Goal: Task Accomplishment & Management: Use online tool/utility

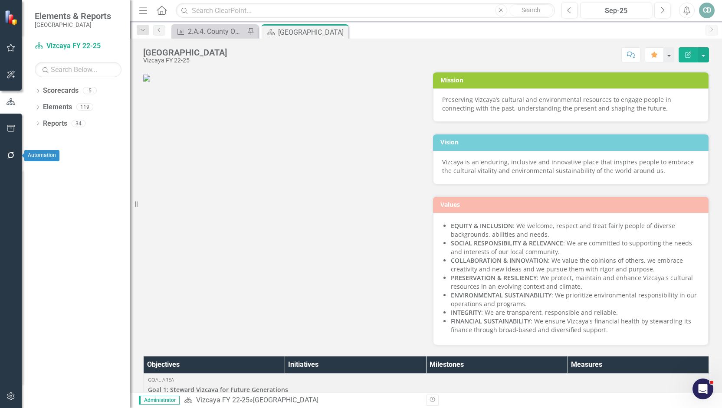
click at [8, 154] on icon "button" at bounding box center [10, 155] width 7 height 7
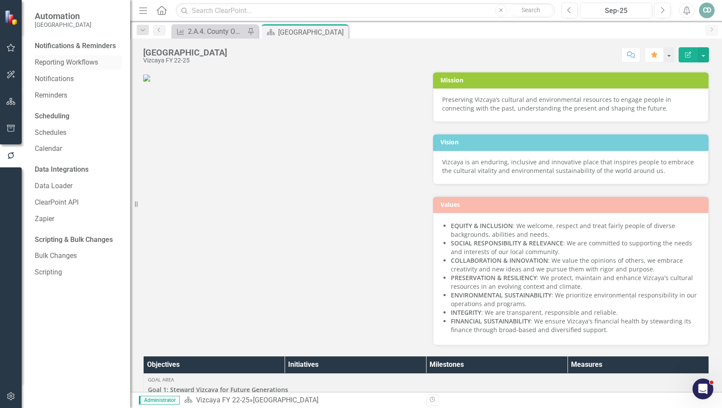
click at [77, 60] on link "Reporting Workflows" at bounding box center [78, 63] width 87 height 10
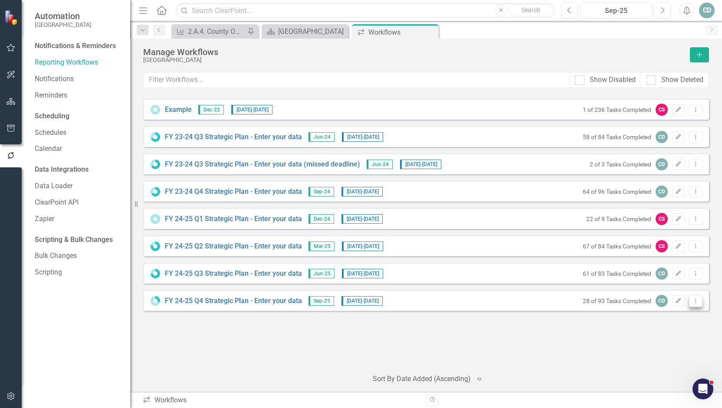
click at [695, 300] on icon "Dropdown Menu" at bounding box center [695, 301] width 7 height 6
click at [680, 313] on link "Preview Preview Workflow" at bounding box center [662, 315] width 80 height 16
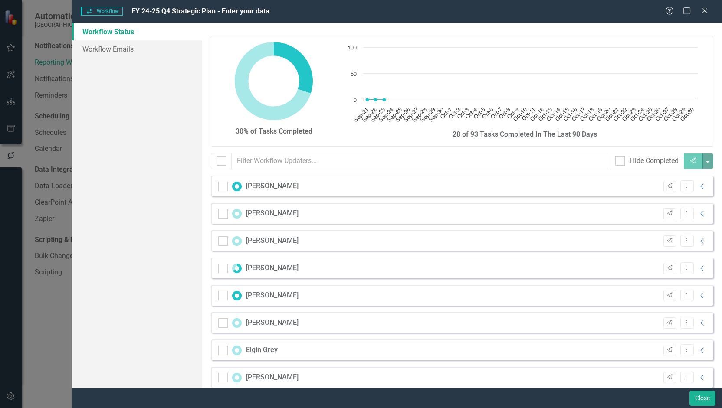
checkbox input "false"
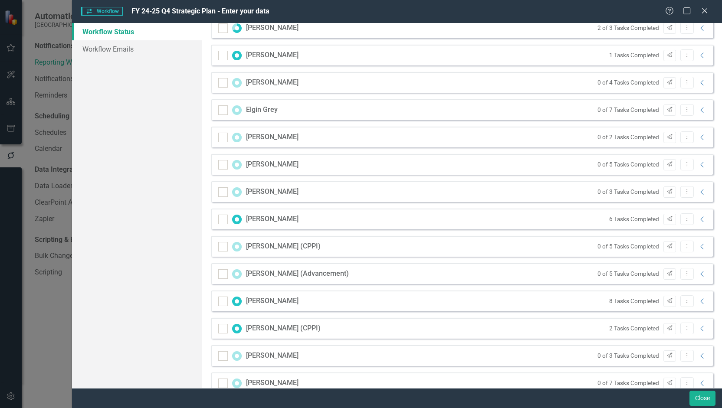
scroll to position [304, 0]
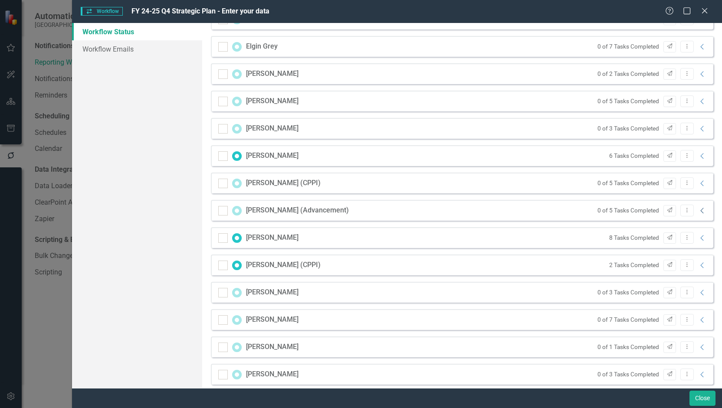
click at [700, 210] on icon at bounding box center [701, 211] width 3 height 6
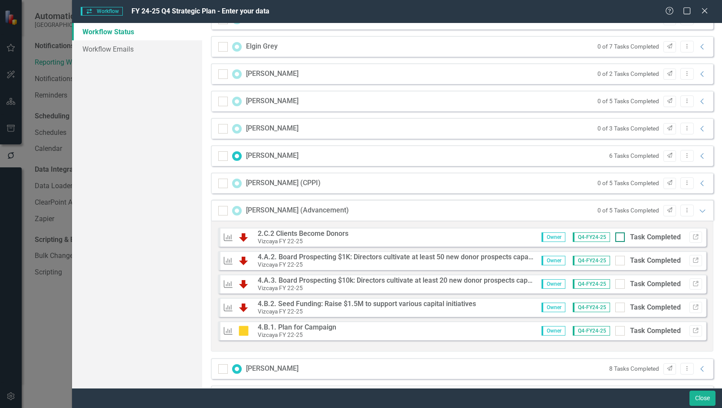
click at [616, 236] on div at bounding box center [620, 238] width 10 height 10
click at [616, 236] on input "Task Completed" at bounding box center [618, 236] width 6 height 6
checkbox input "true"
click at [615, 260] on input "Task Completed" at bounding box center [618, 259] width 6 height 6
checkbox input "true"
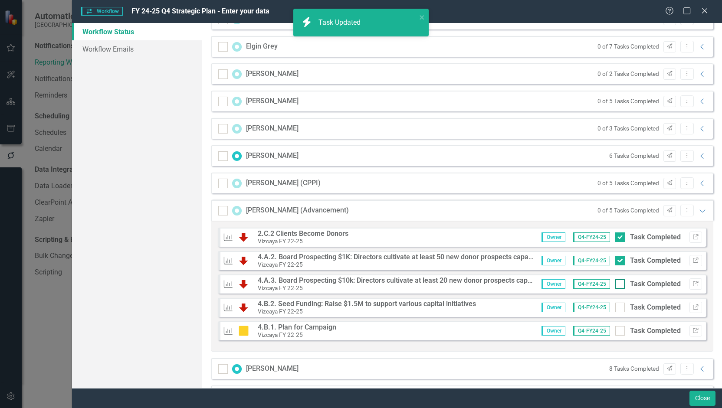
click at [615, 284] on input "Task Completed" at bounding box center [618, 282] width 6 height 6
checkbox input "true"
click at [615, 307] on input "Task Completed" at bounding box center [618, 306] width 6 height 6
checkbox input "true"
click at [616, 329] on div at bounding box center [620, 331] width 10 height 10
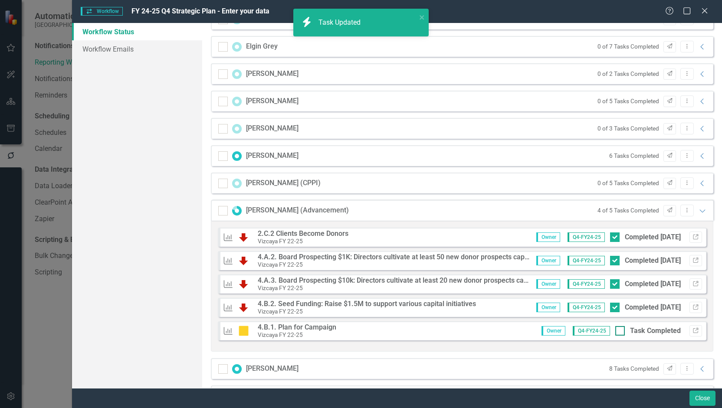
click at [616, 329] on input "Task Completed" at bounding box center [618, 329] width 6 height 6
checkbox input "true"
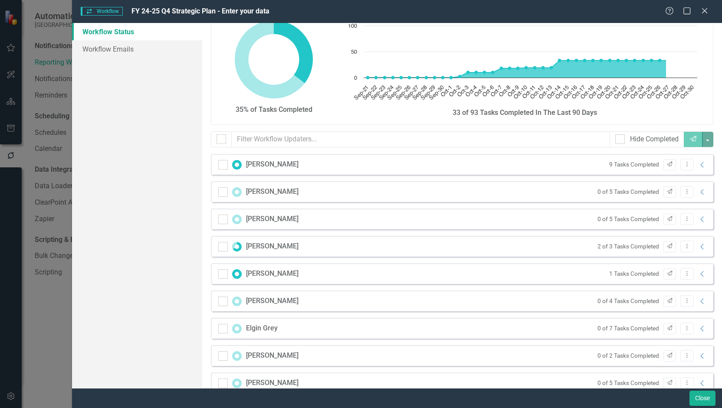
scroll to position [0, 0]
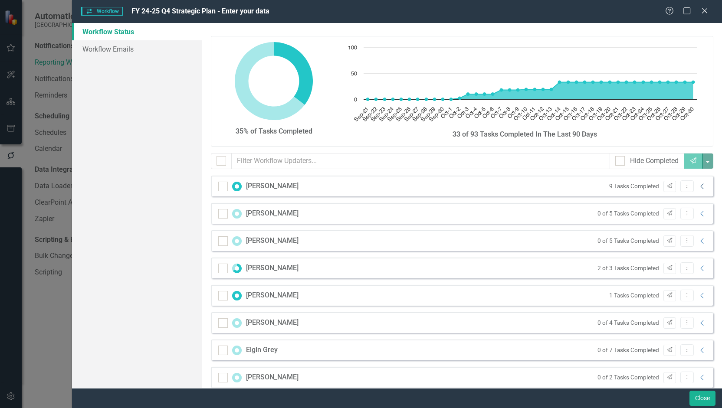
click at [698, 188] on icon "Collapse" at bounding box center [702, 186] width 9 height 7
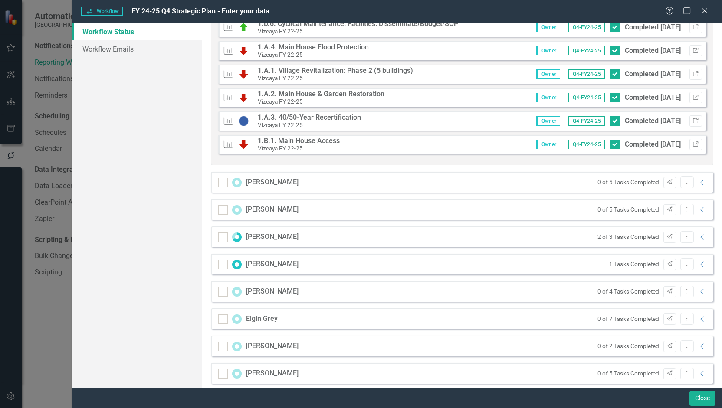
scroll to position [260, 0]
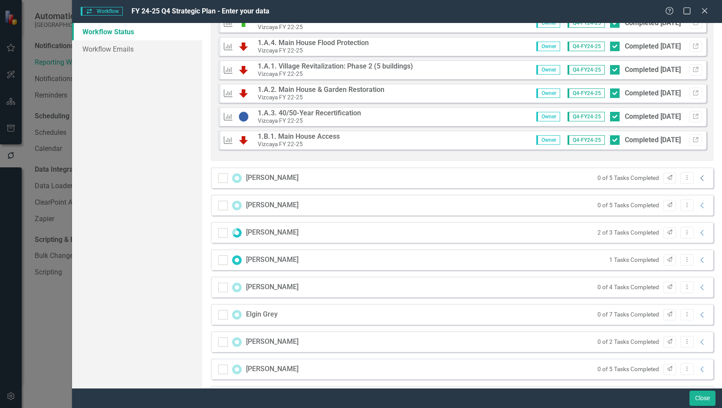
click at [698, 177] on icon "Collapse" at bounding box center [702, 178] width 9 height 7
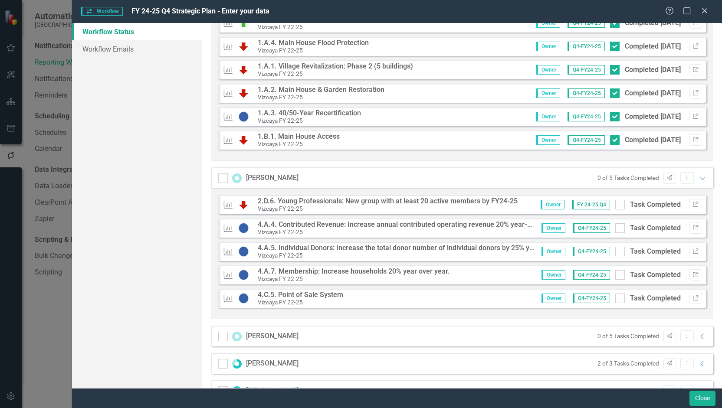
click at [371, 199] on strong "2.D.6. Young Professionals: New group with at least 20 active members by FY24-25" at bounding box center [388, 201] width 260 height 8
click at [692, 204] on icon "Link" at bounding box center [695, 204] width 7 height 5
click at [615, 205] on div at bounding box center [620, 205] width 10 height 10
click at [615, 205] on input "Task Completed" at bounding box center [618, 203] width 6 height 6
checkbox input "true"
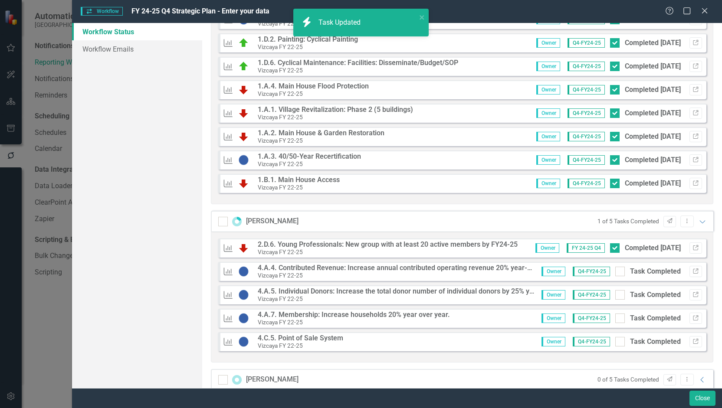
scroll to position [390, 0]
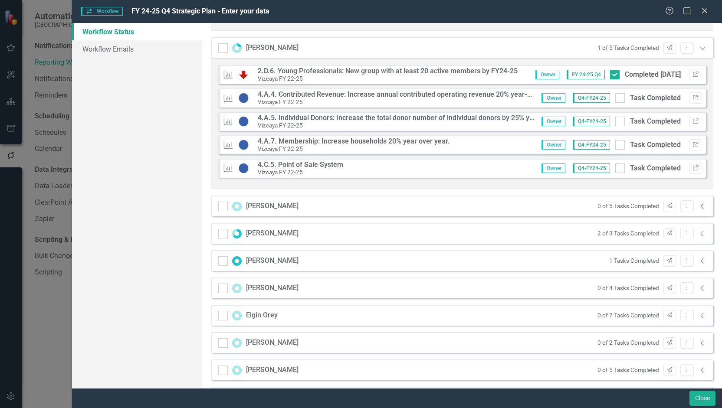
click at [698, 204] on icon "Collapse" at bounding box center [702, 206] width 9 height 7
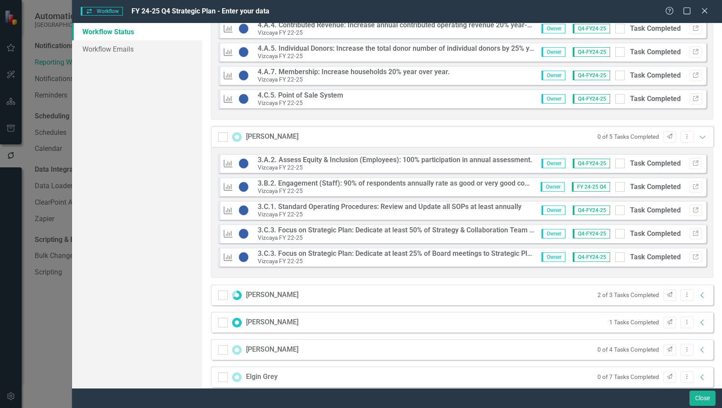
scroll to position [521, 0]
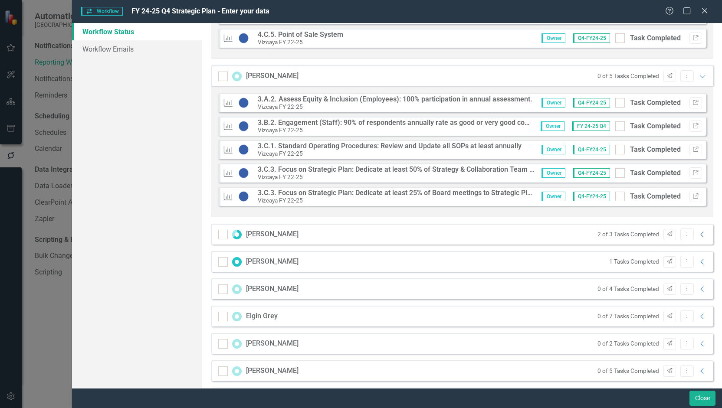
click at [698, 233] on icon "Collapse" at bounding box center [702, 234] width 9 height 7
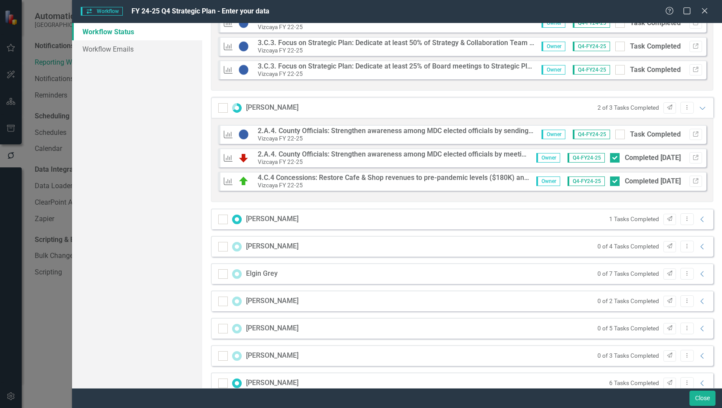
scroll to position [651, 0]
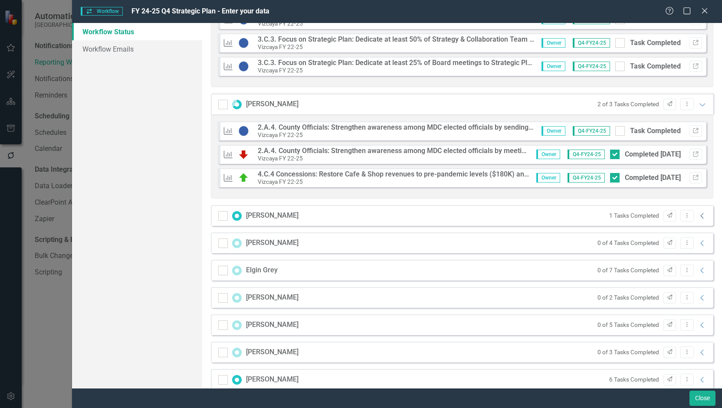
click at [698, 214] on icon "Collapse" at bounding box center [702, 216] width 9 height 7
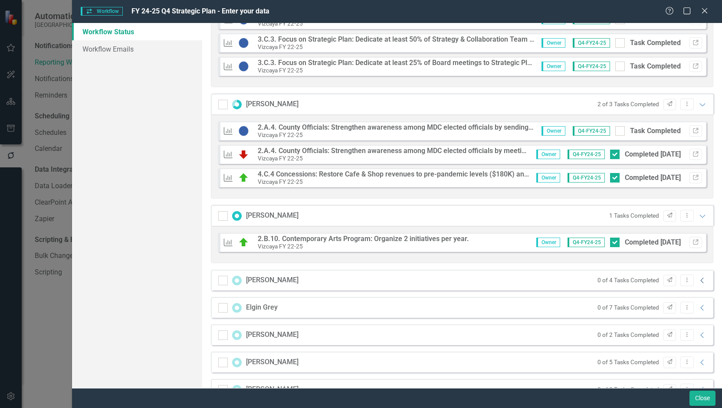
click at [700, 279] on icon at bounding box center [701, 281] width 3 height 6
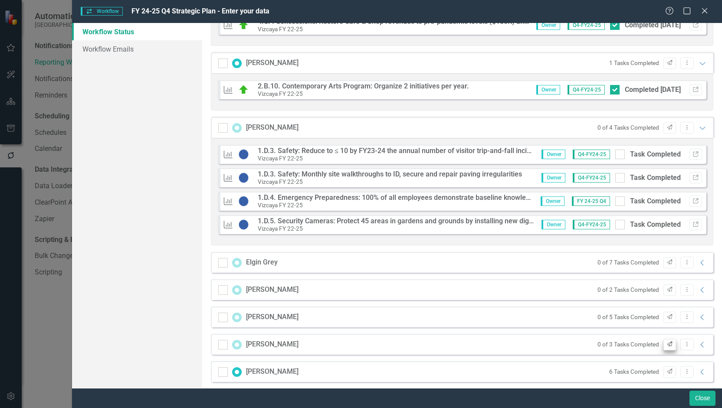
scroll to position [868, 0]
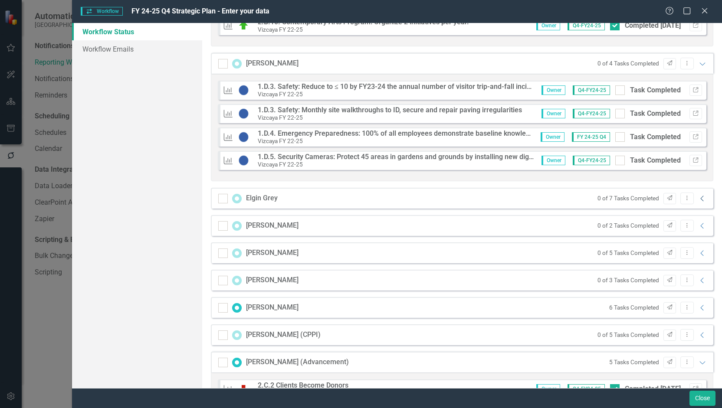
click at [698, 195] on icon "Collapse" at bounding box center [702, 198] width 9 height 7
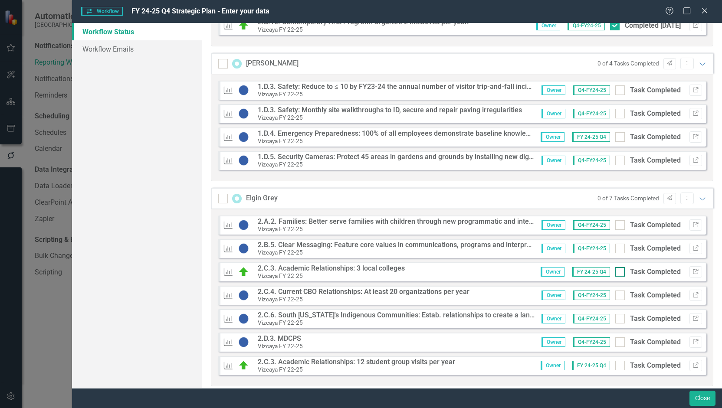
click at [615, 267] on input "Task Completed" at bounding box center [618, 270] width 6 height 6
checkbox input "true"
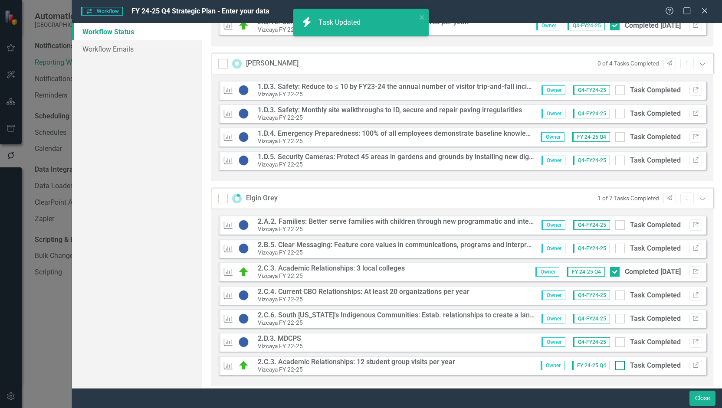
click at [615, 363] on input "Task Completed" at bounding box center [618, 364] width 6 height 6
checkbox input "true"
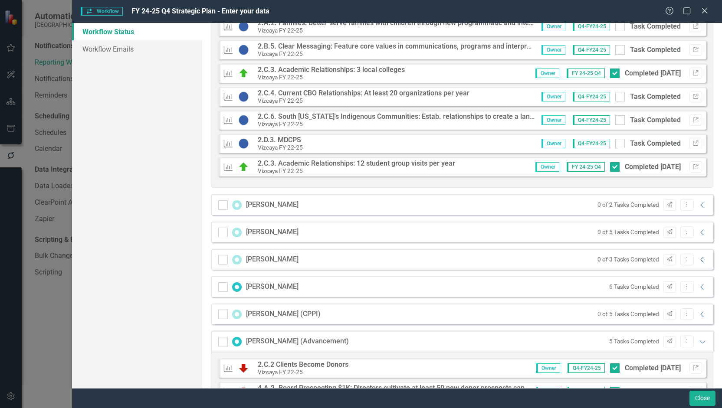
scroll to position [1084, 0]
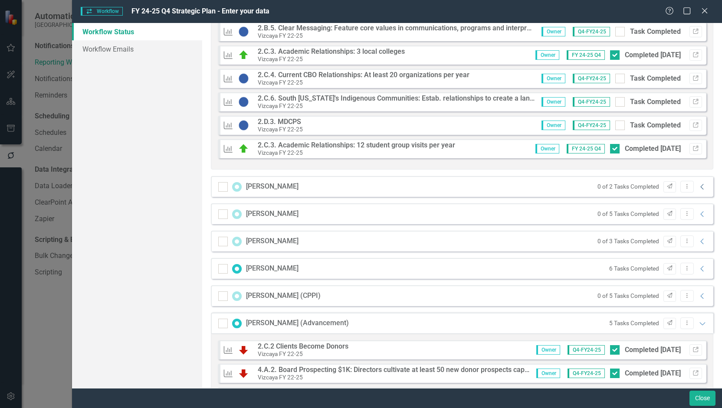
click at [698, 184] on icon "Collapse" at bounding box center [702, 186] width 9 height 7
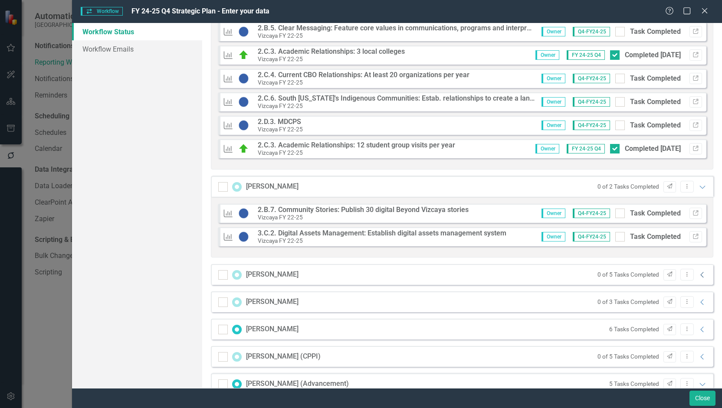
click at [698, 272] on icon "Collapse" at bounding box center [702, 275] width 9 height 7
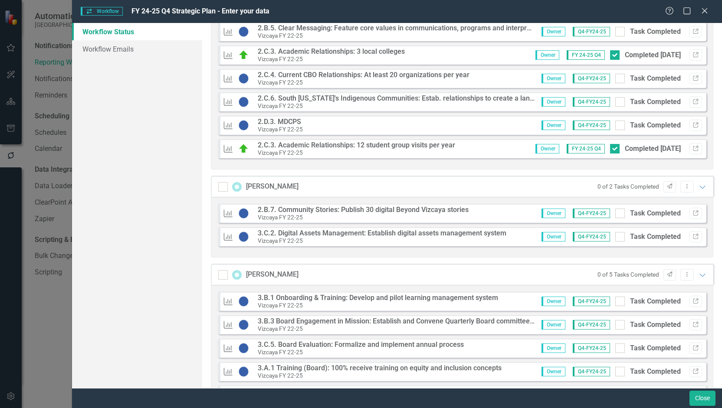
scroll to position [1215, 0]
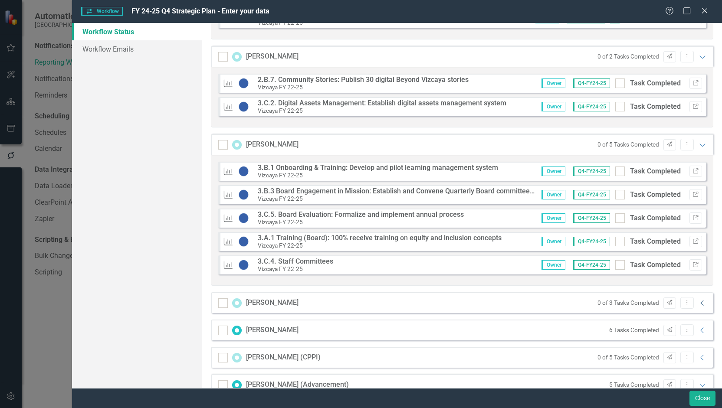
click at [700, 302] on icon at bounding box center [701, 303] width 3 height 6
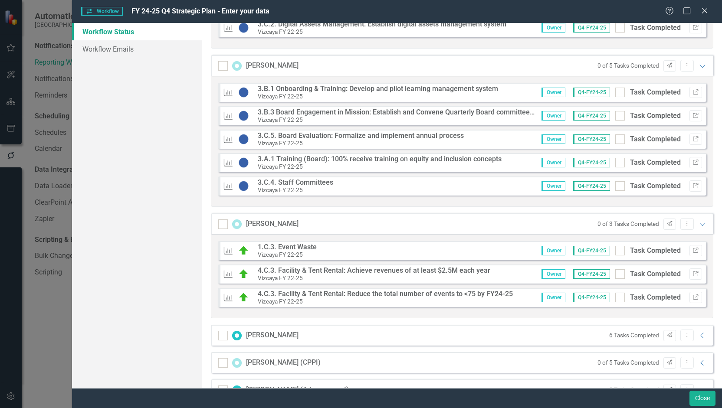
scroll to position [1345, 0]
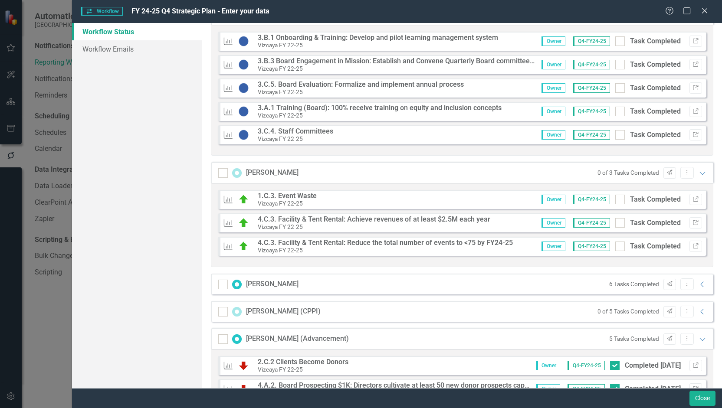
click at [290, 193] on strong "1.C.3. Event Waste" at bounding box center [287, 196] width 59 height 8
click at [692, 197] on icon "Link" at bounding box center [695, 199] width 7 height 5
click at [617, 195] on div at bounding box center [620, 200] width 10 height 10
click at [617, 195] on input "Task Completed" at bounding box center [618, 198] width 6 height 6
checkbox input "true"
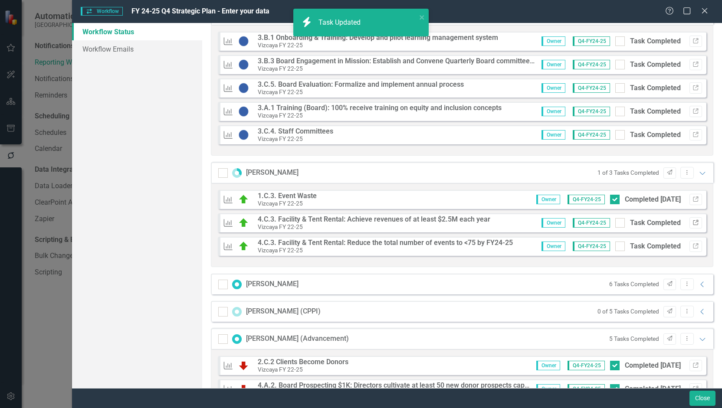
click at [692, 220] on icon "Link" at bounding box center [695, 222] width 7 height 5
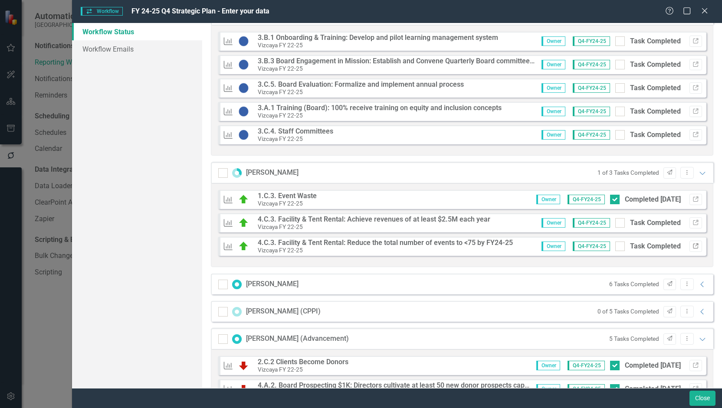
click at [691, 246] on button "Link" at bounding box center [695, 246] width 13 height 11
click at [615, 219] on input "Task Completed" at bounding box center [618, 221] width 6 height 6
checkbox input "true"
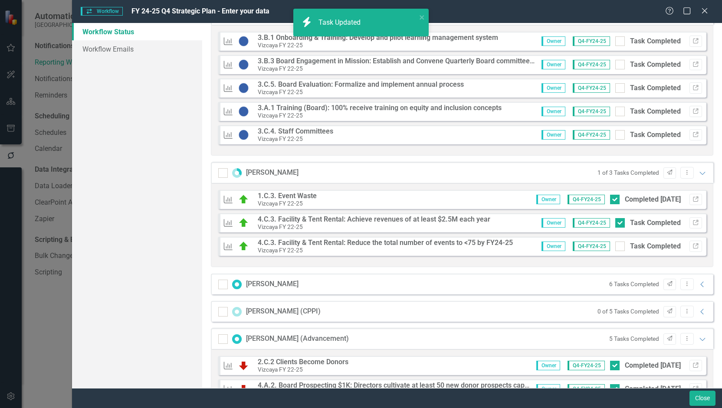
click at [615, 242] on input "Task Completed" at bounding box center [618, 245] width 6 height 6
checkbox input "true"
click at [700, 282] on icon at bounding box center [701, 285] width 3 height 6
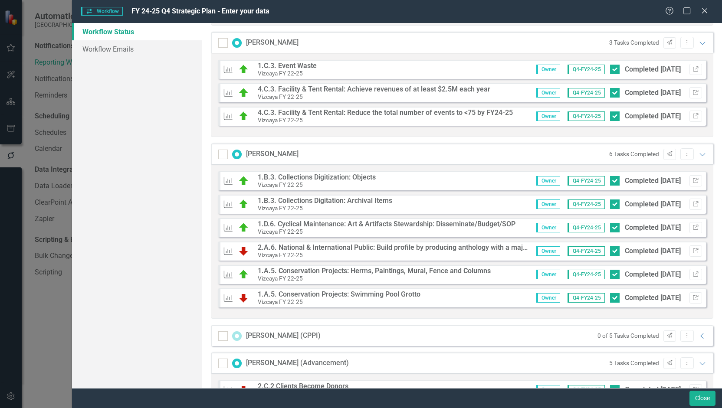
scroll to position [1605, 0]
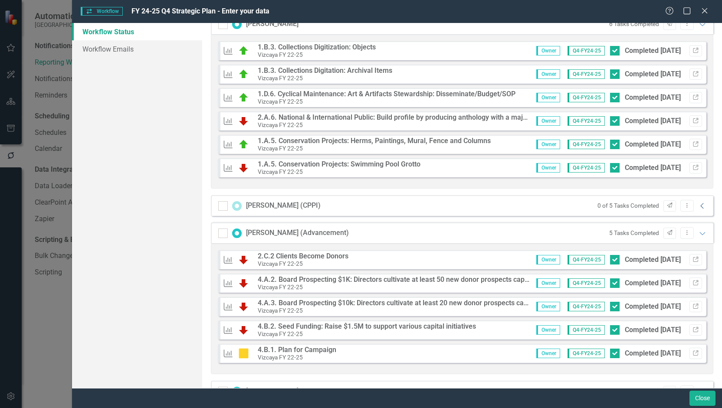
click at [700, 203] on icon at bounding box center [701, 206] width 3 height 6
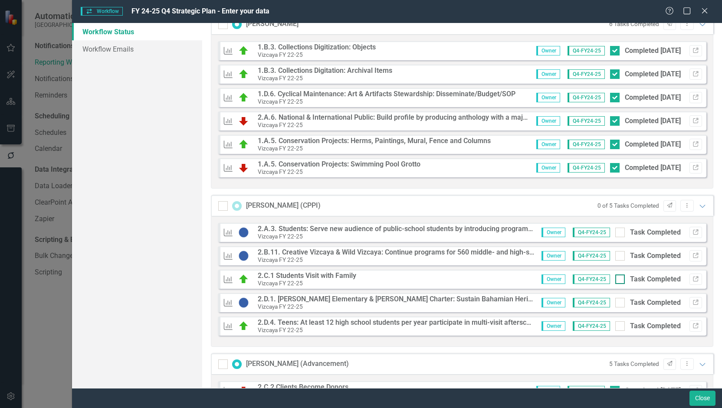
click at [615, 275] on input "Task Completed" at bounding box center [618, 278] width 6 height 6
checkbox input "true"
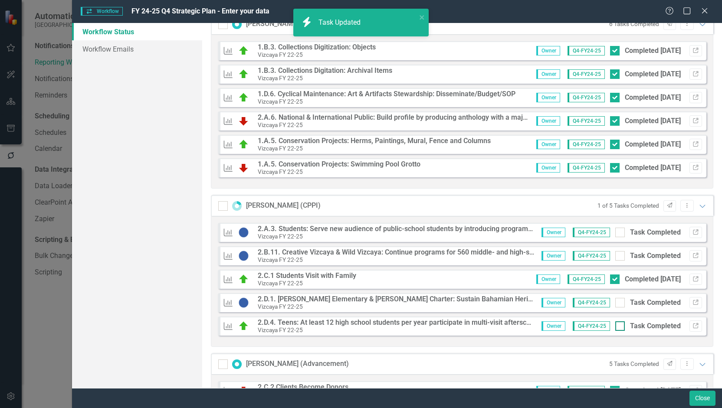
click at [615, 321] on div at bounding box center [620, 326] width 10 height 10
click at [615, 321] on input "Task Completed" at bounding box center [618, 324] width 6 height 6
checkbox input "true"
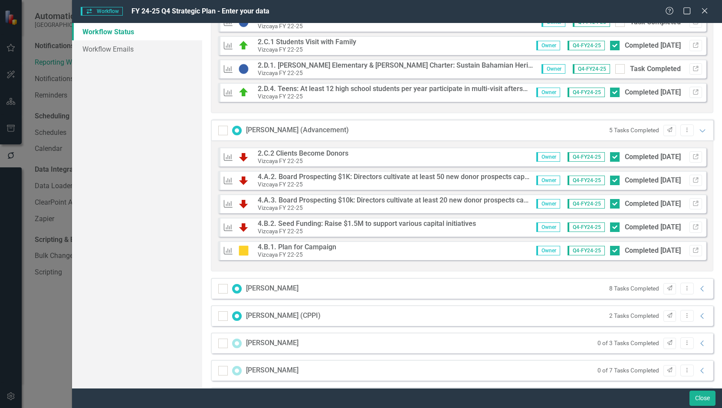
scroll to position [1922, 0]
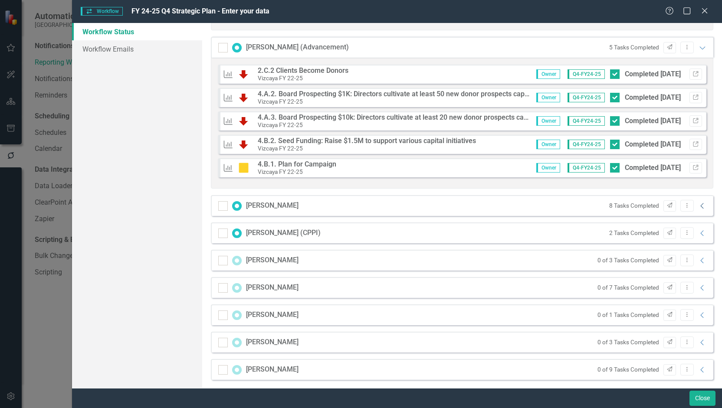
click at [698, 203] on icon "Collapse" at bounding box center [702, 206] width 9 height 7
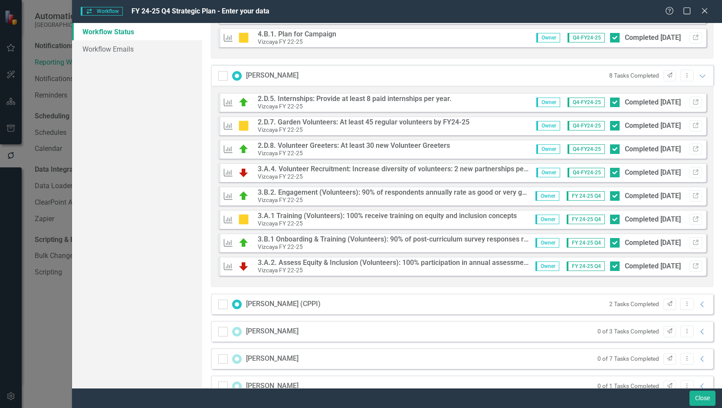
scroll to position [2123, 0]
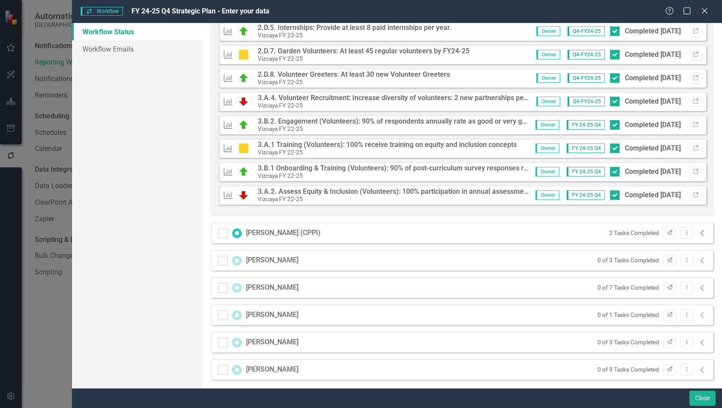
click at [698, 230] on icon "Collapse" at bounding box center [702, 233] width 9 height 7
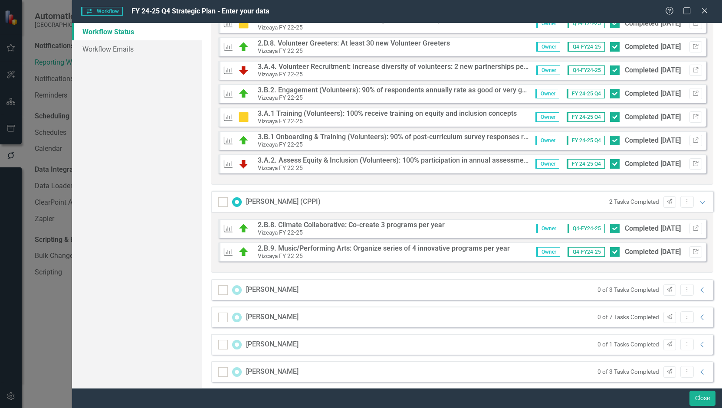
scroll to position [2183, 0]
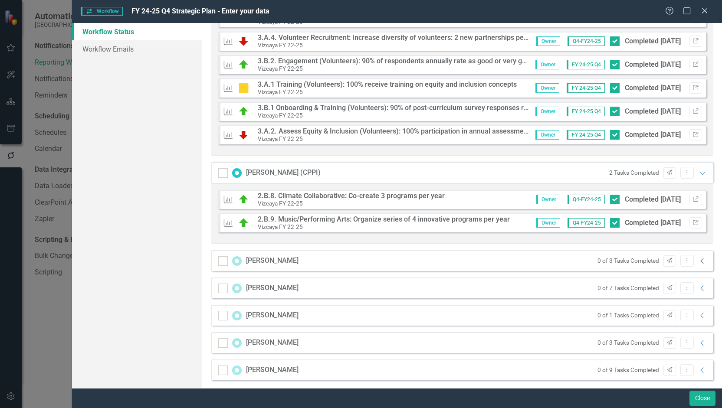
click at [698, 258] on icon "Collapse" at bounding box center [702, 261] width 9 height 7
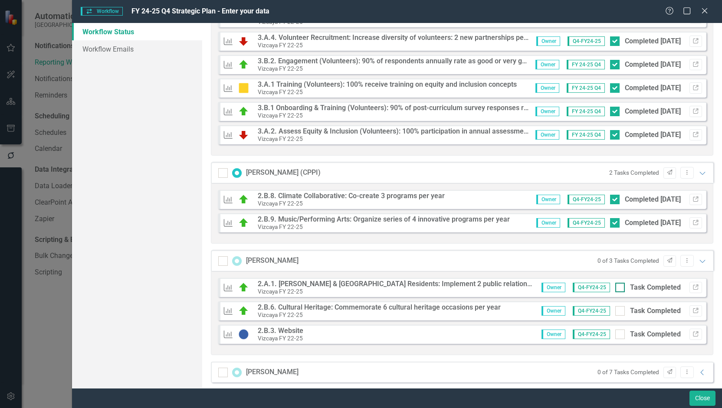
click at [616, 283] on div at bounding box center [620, 288] width 10 height 10
click at [616, 283] on input "Task Completed" at bounding box center [618, 286] width 6 height 6
checkbox input "true"
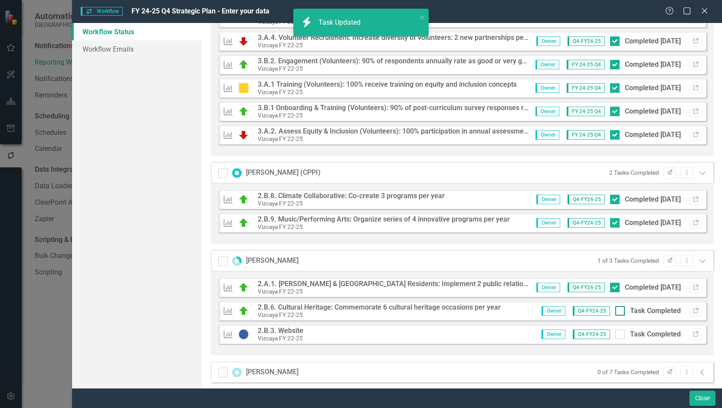
click at [615, 306] on div at bounding box center [620, 311] width 10 height 10
click at [615, 306] on input "Task Completed" at bounding box center [618, 309] width 6 height 6
checkbox input "true"
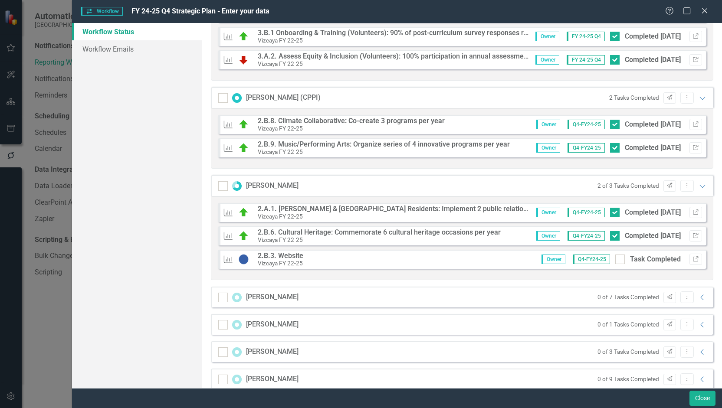
scroll to position [2267, 0]
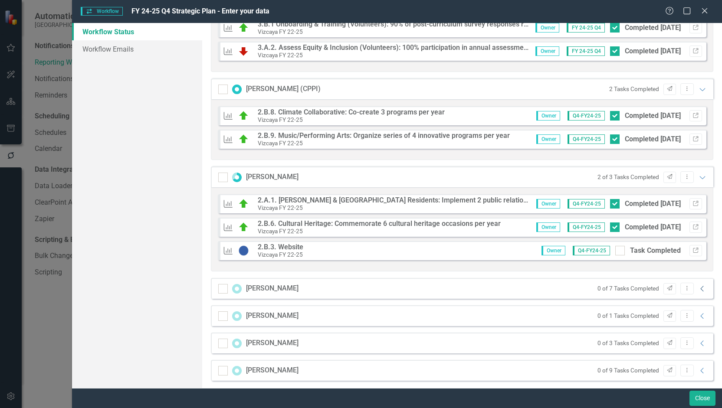
click at [698, 285] on icon "Collapse" at bounding box center [702, 288] width 9 height 7
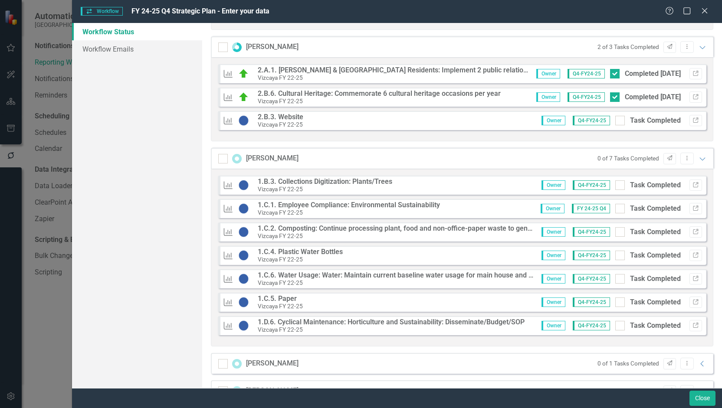
scroll to position [2445, 0]
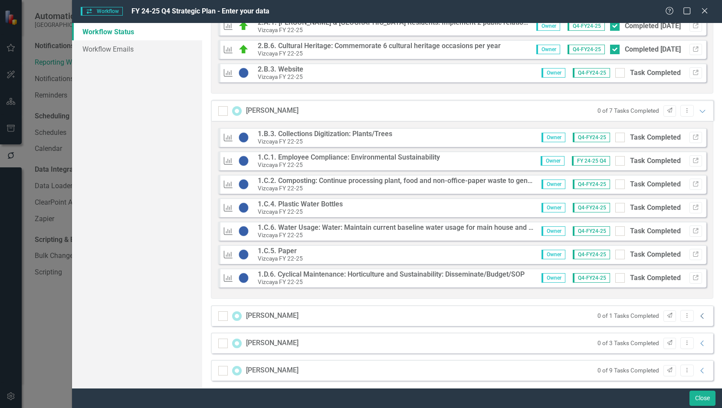
click at [698, 313] on icon "Collapse" at bounding box center [702, 316] width 9 height 7
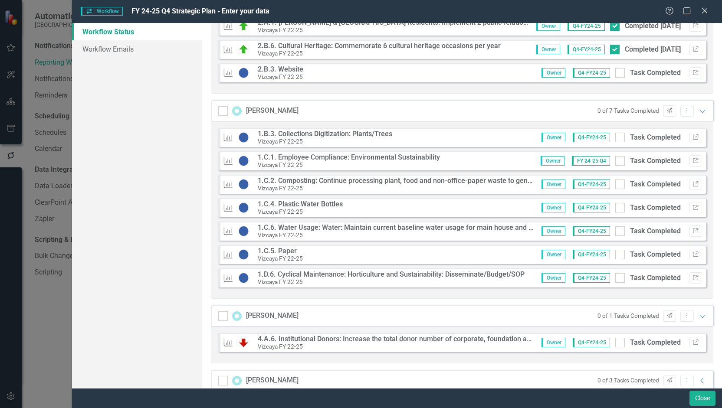
scroll to position [2482, 0]
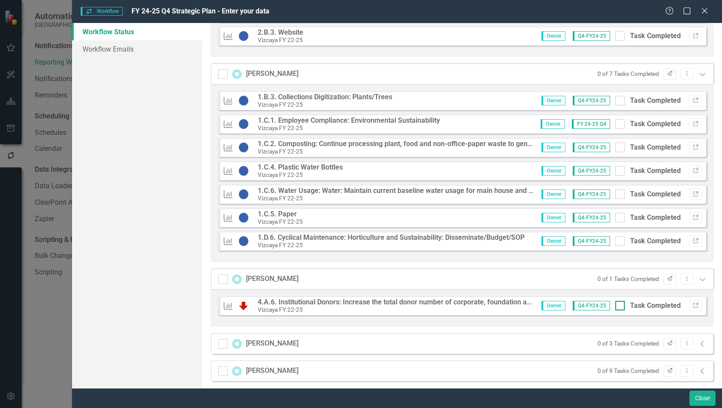
click at [615, 301] on input "Task Completed" at bounding box center [618, 304] width 6 height 6
checkbox input "true"
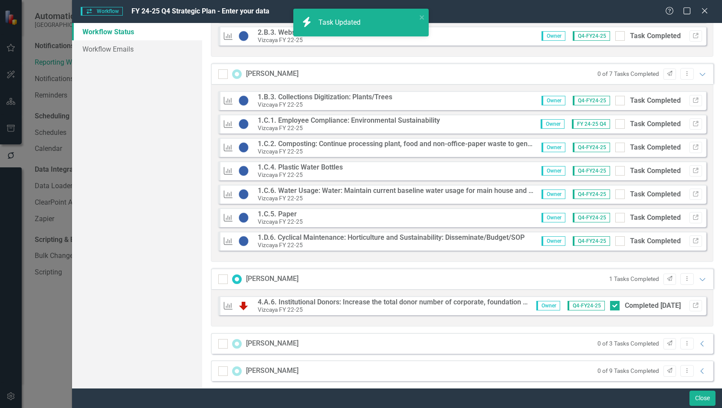
click at [368, 298] on strong "4.A.6. Institutional Donors: Increase the total donor number of corporate, foun…" at bounding box center [462, 302] width 408 height 8
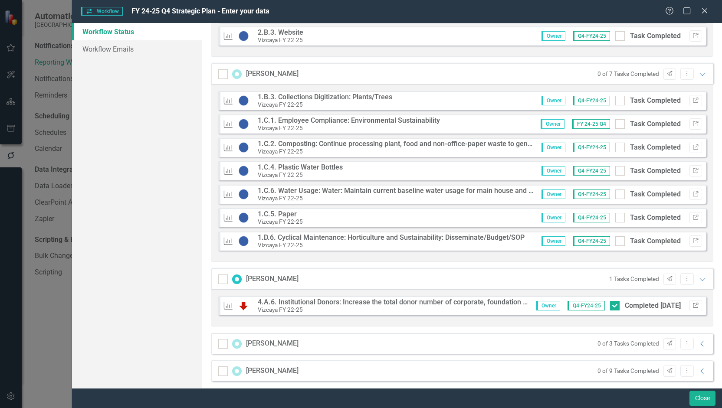
click at [692, 303] on icon "Link" at bounding box center [695, 305] width 7 height 5
click at [698, 341] on icon "Collapse" at bounding box center [702, 344] width 9 height 7
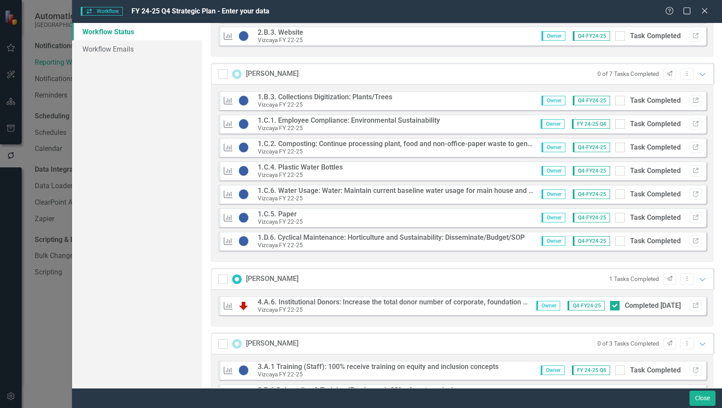
scroll to position [2565, 0]
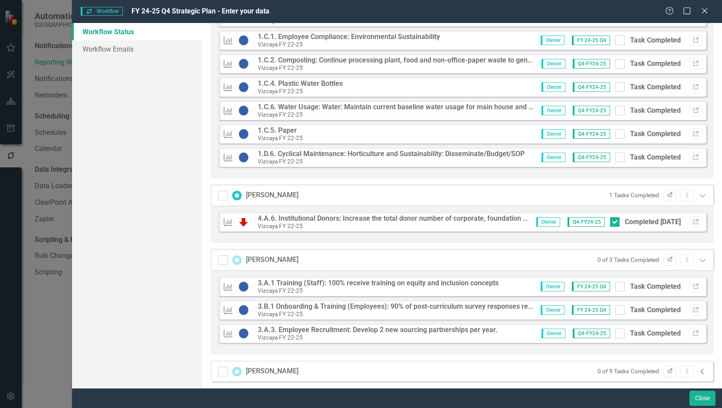
click at [698, 368] on icon "Collapse" at bounding box center [702, 371] width 9 height 7
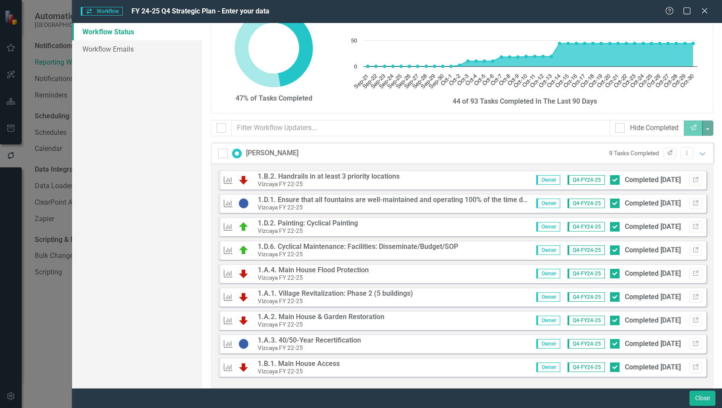
scroll to position [0, 0]
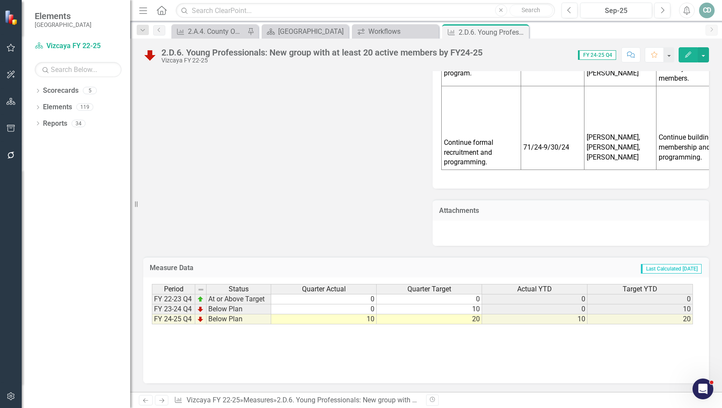
scroll to position [1414, 0]
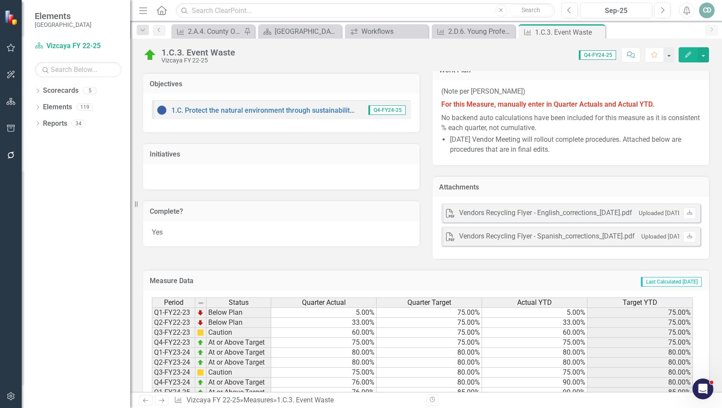
scroll to position [458, 0]
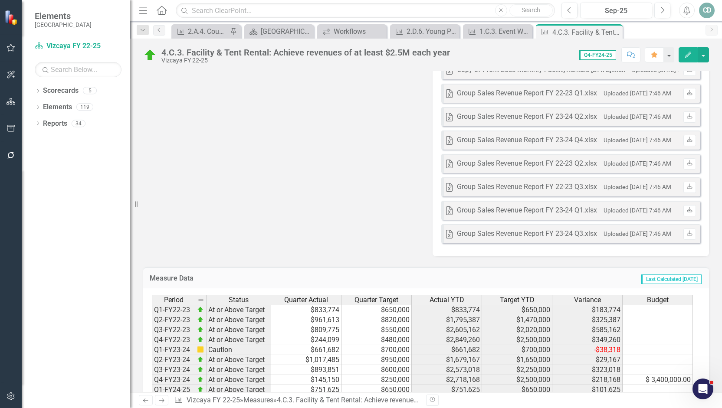
scroll to position [1462, 0]
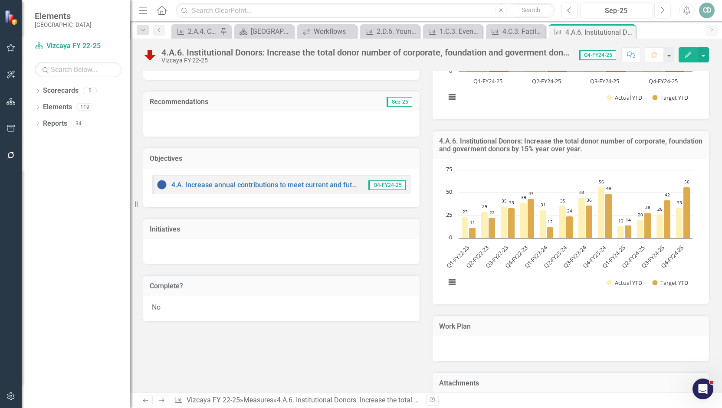
scroll to position [295, 0]
